Goal: Transaction & Acquisition: Purchase product/service

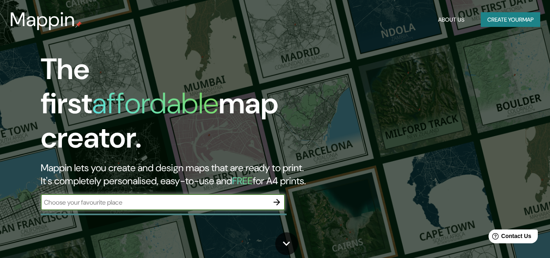
click at [132, 197] on input "text" at bounding box center [155, 201] width 228 height 9
paste input "Laguna de Totorillayco"
drag, startPoint x: 189, startPoint y: 196, endPoint x: 38, endPoint y: 188, distance: 150.8
click at [38, 188] on div "The first affordable map creator. Mappin lets you create and design maps that a…" at bounding box center [178, 135] width 330 height 166
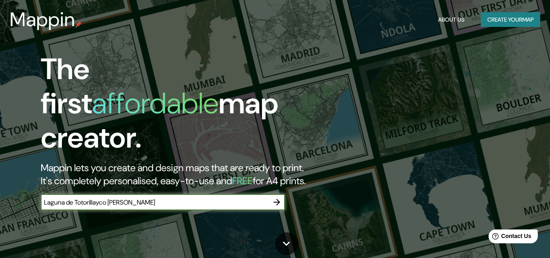
type input "Laguna de Totorillayco [PERSON_NAME]"
click at [280, 197] on icon "button" at bounding box center [277, 202] width 10 height 10
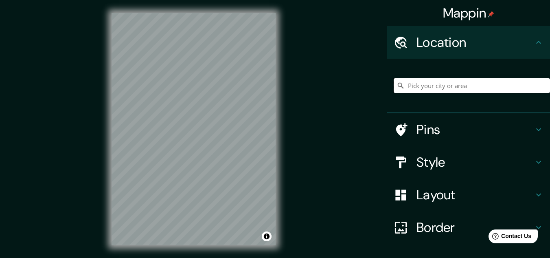
click at [491, 88] on input "Pick your city or area" at bounding box center [472, 85] width 156 height 15
paste input "Laguna de Totorillayco [PERSON_NAME]"
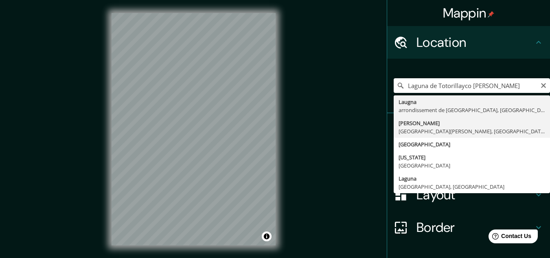
type input "[PERSON_NAME], Departamento de [GEOGRAPHIC_DATA][PERSON_NAME], [GEOGRAPHIC_DATA]"
